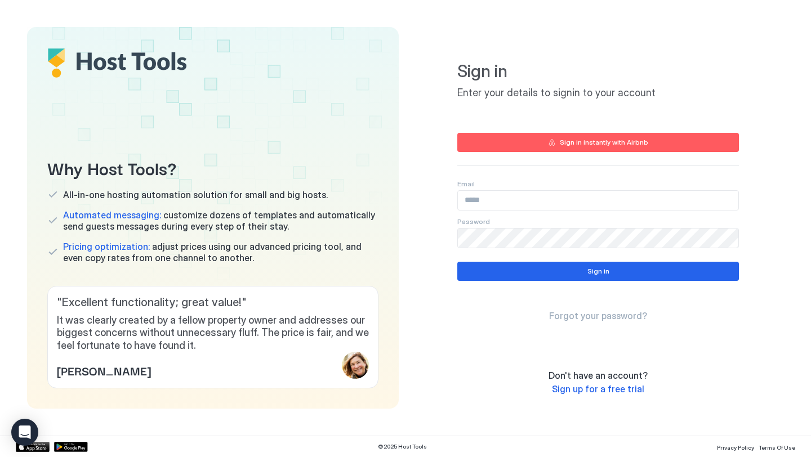
type input "**********"
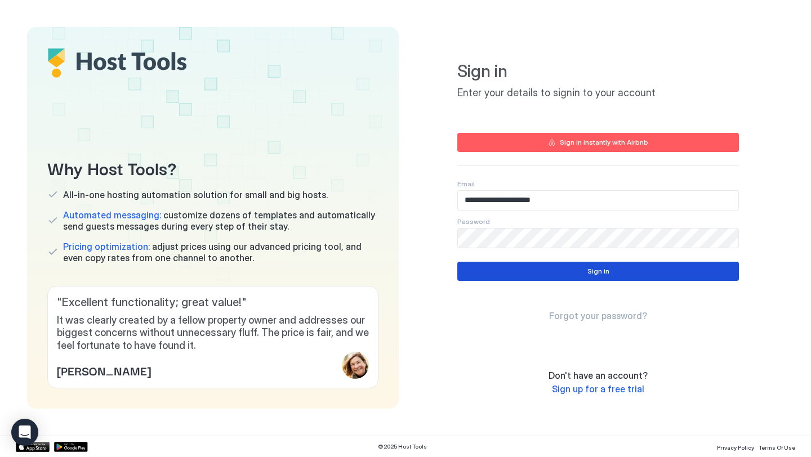
click at [570, 280] on button "Sign in" at bounding box center [597, 271] width 281 height 19
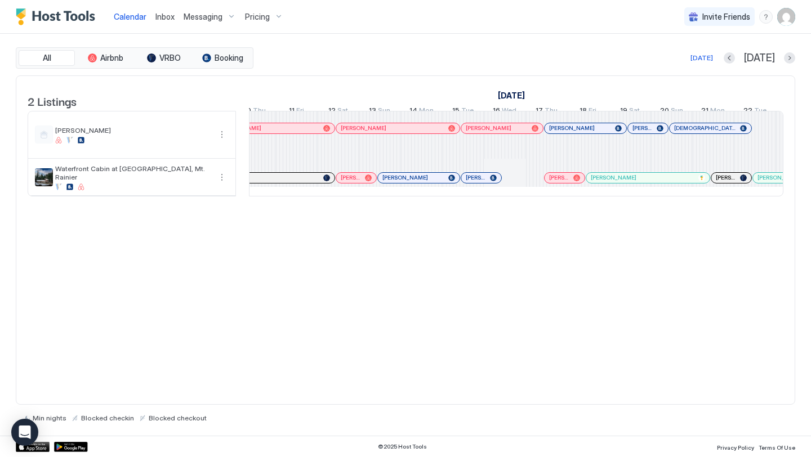
scroll to position [0, 202]
click at [473, 290] on div "2 Listings [DATE] [DATE] [DATE] 15 Sun 16 Mon 17 Tue 18 Wed 19 Thu 20 Fri 21 Sa…" at bounding box center [405, 240] width 779 height 330
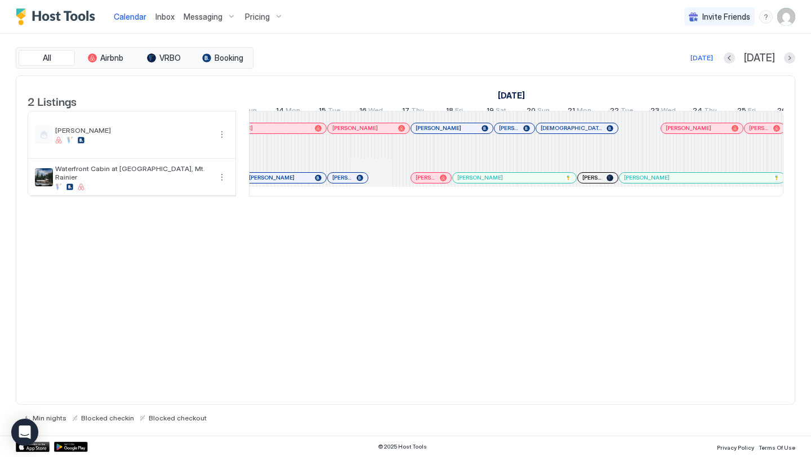
scroll to position [0, 1192]
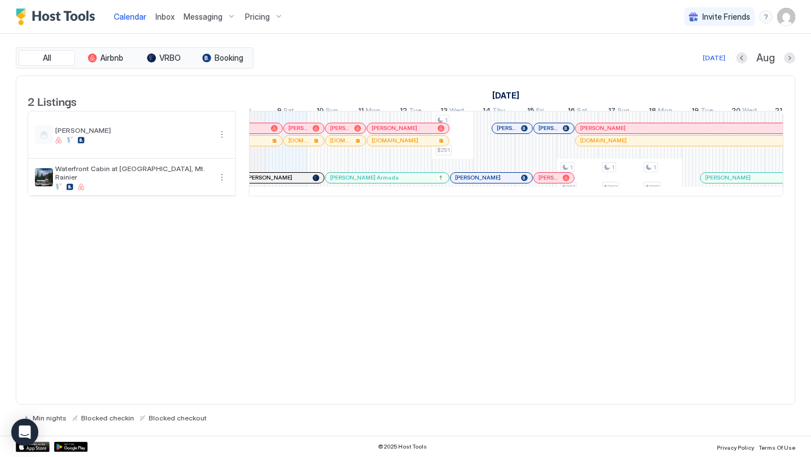
click at [558, 182] on div at bounding box center [560, 177] width 9 height 9
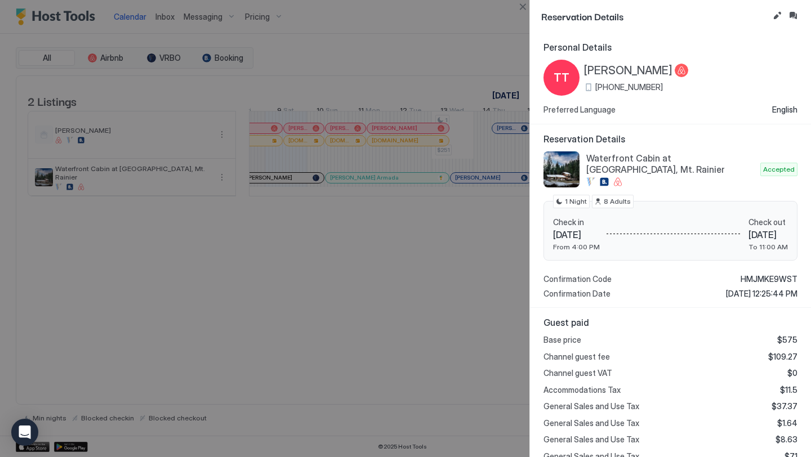
click at [394, 320] on div at bounding box center [405, 228] width 811 height 457
click at [521, 8] on button "Close" at bounding box center [523, 7] width 14 height 14
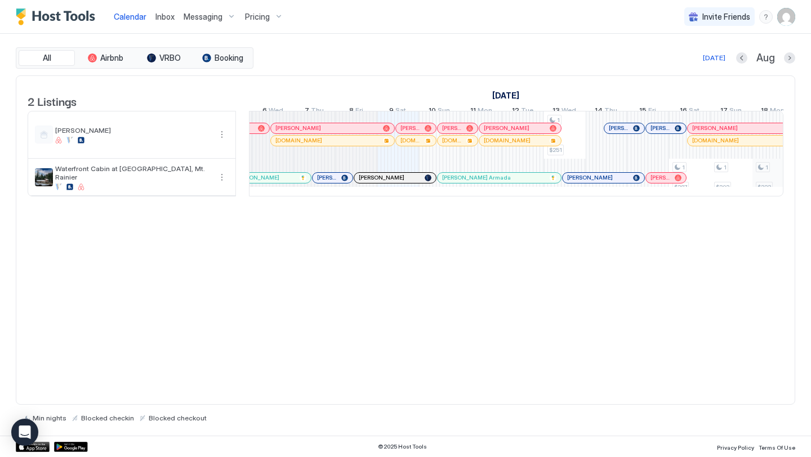
scroll to position [0, 1305]
